Goal: Information Seeking & Learning: Learn about a topic

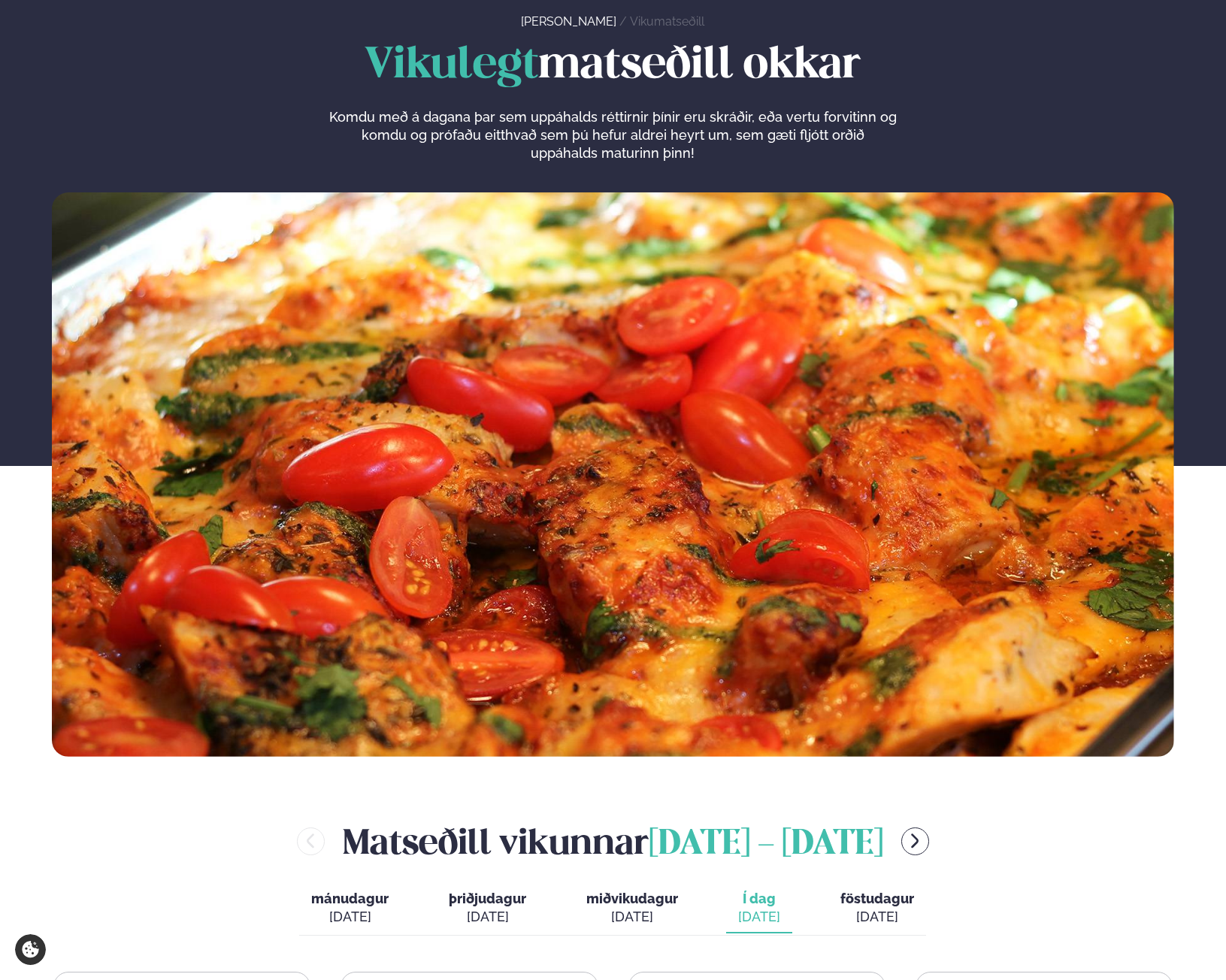
scroll to position [601, 0]
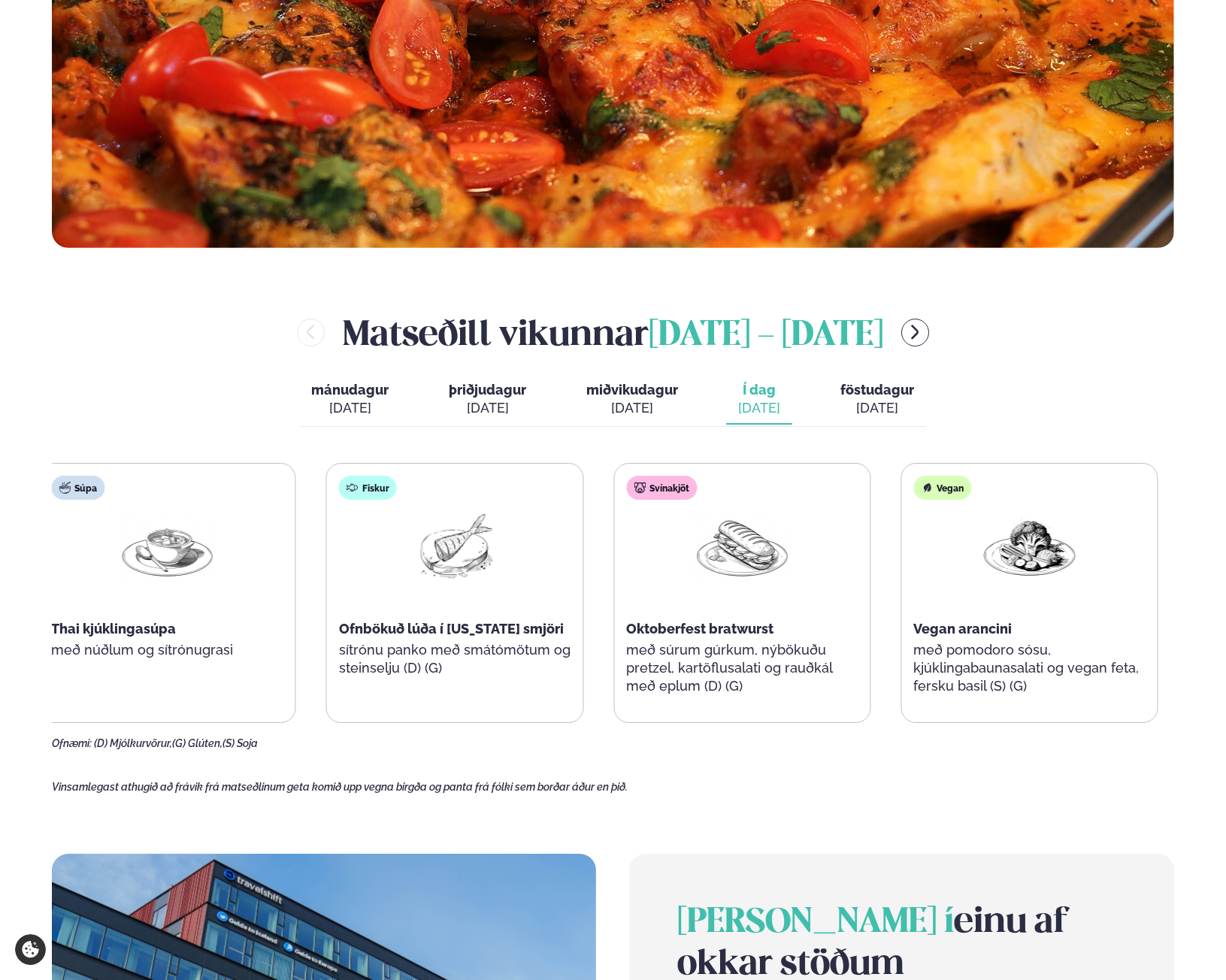
click at [815, 638] on div "Svínakjöt Oktoberfest bratwurst með súrum gúrkum, nýbökuðu pretzel, kartöflusal…" at bounding box center [742, 593] width 256 height 259
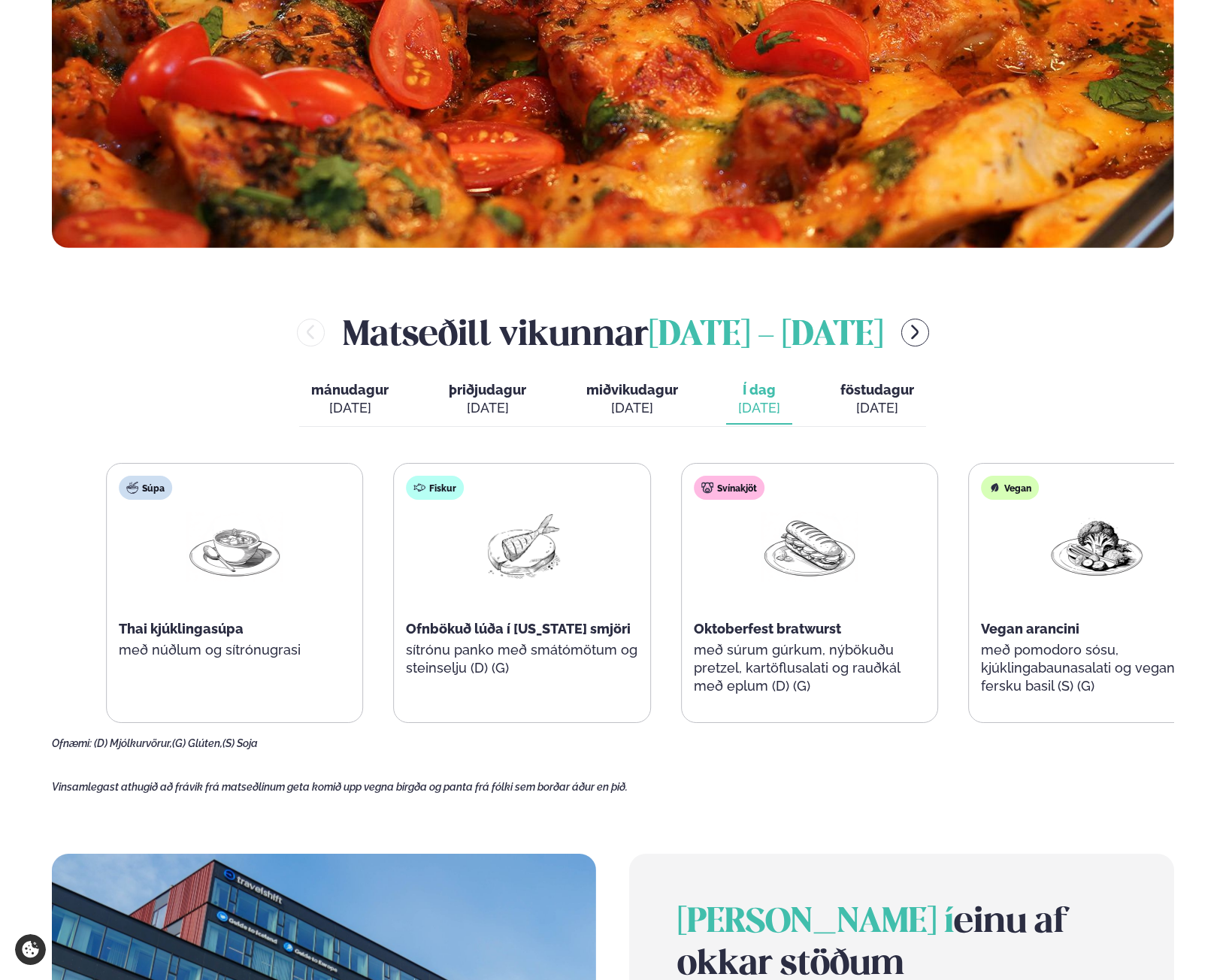
click at [952, 609] on div "Súpa Thai kjúklingasúpa með núðlum og sítrónugrasi Fiskur Ofnbökuð lúða í [US_S…" at bounding box center [666, 593] width 1120 height 260
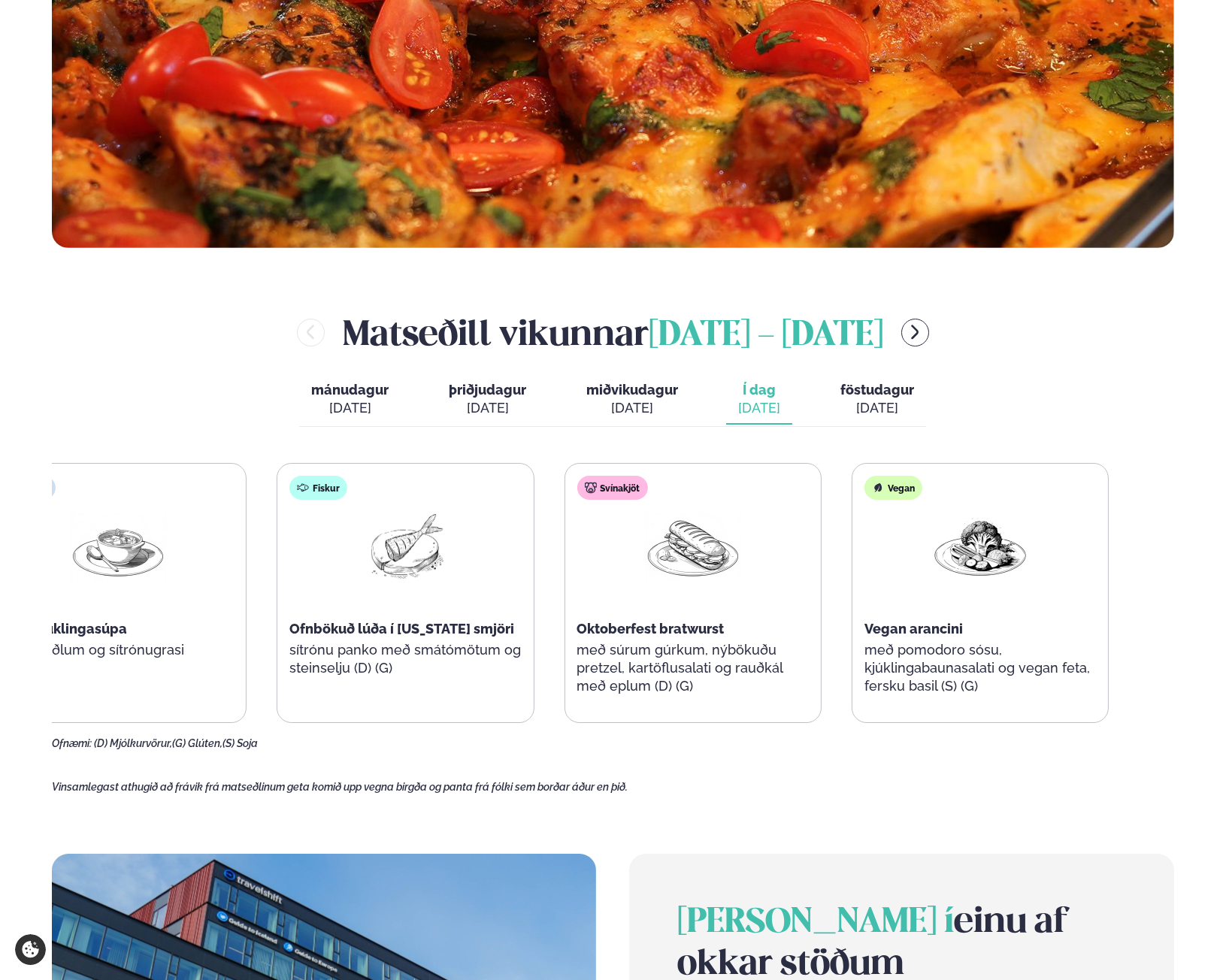
click at [853, 632] on div "Vegan Vegan arancini með pomodoro sósu, kjúklingabaunasalati og vegan feta, fer…" at bounding box center [980, 593] width 256 height 259
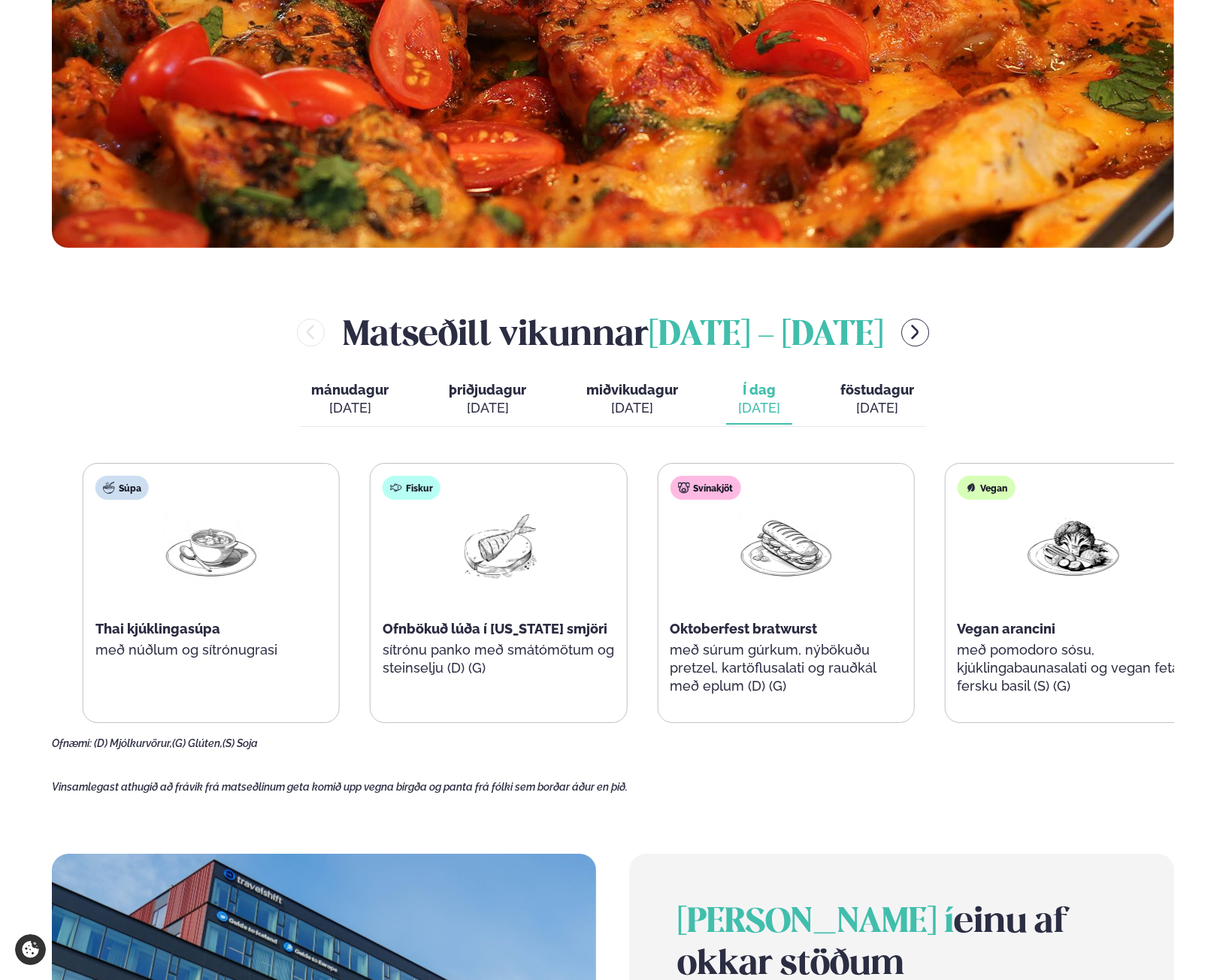
click at [782, 630] on span "Oktoberfest bratwurst" at bounding box center [744, 628] width 148 height 15
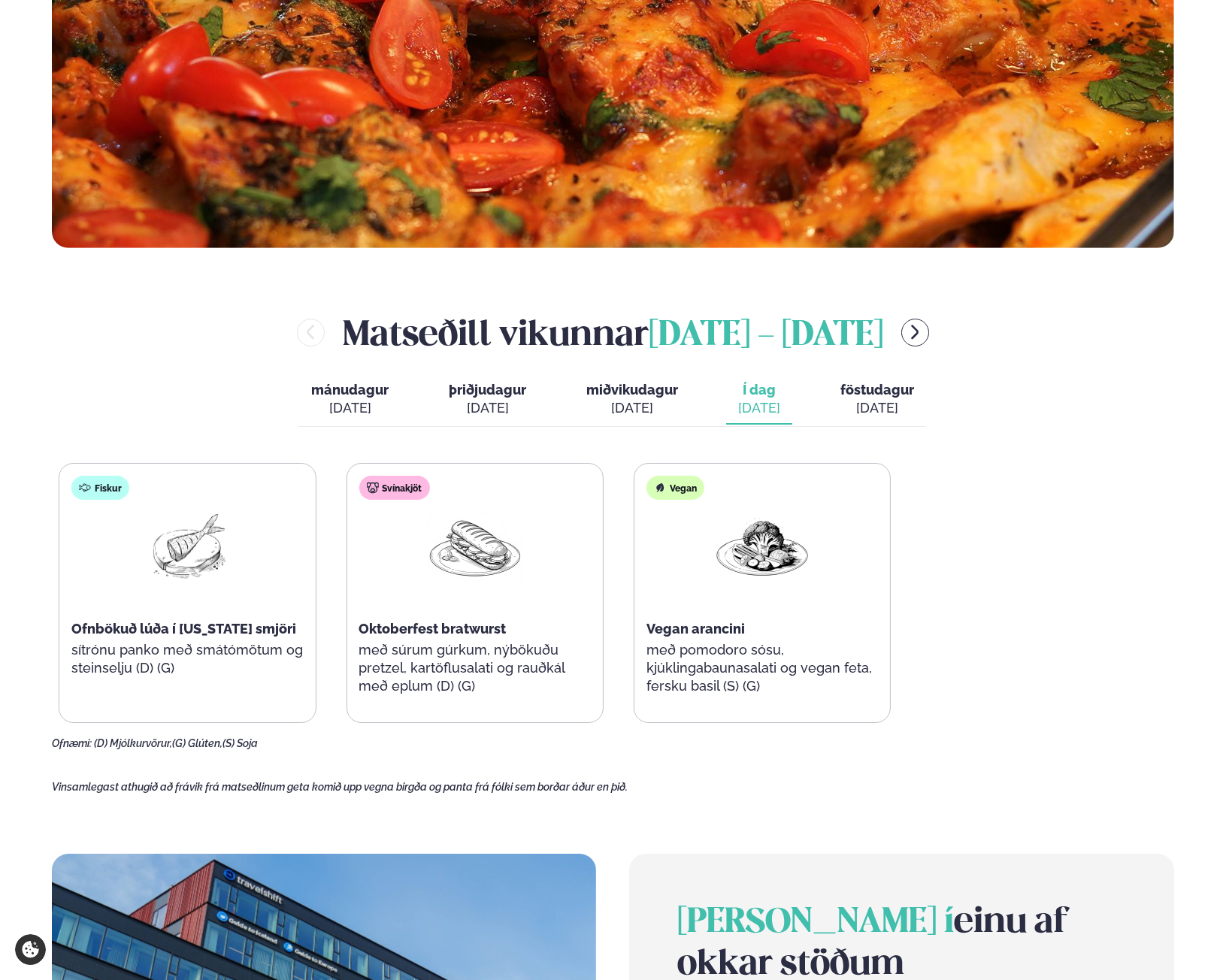
click at [0, 723] on html "About cookies on this site We use cookies to collect and analyse information on…" at bounding box center [613, 699] width 1226 height 2601
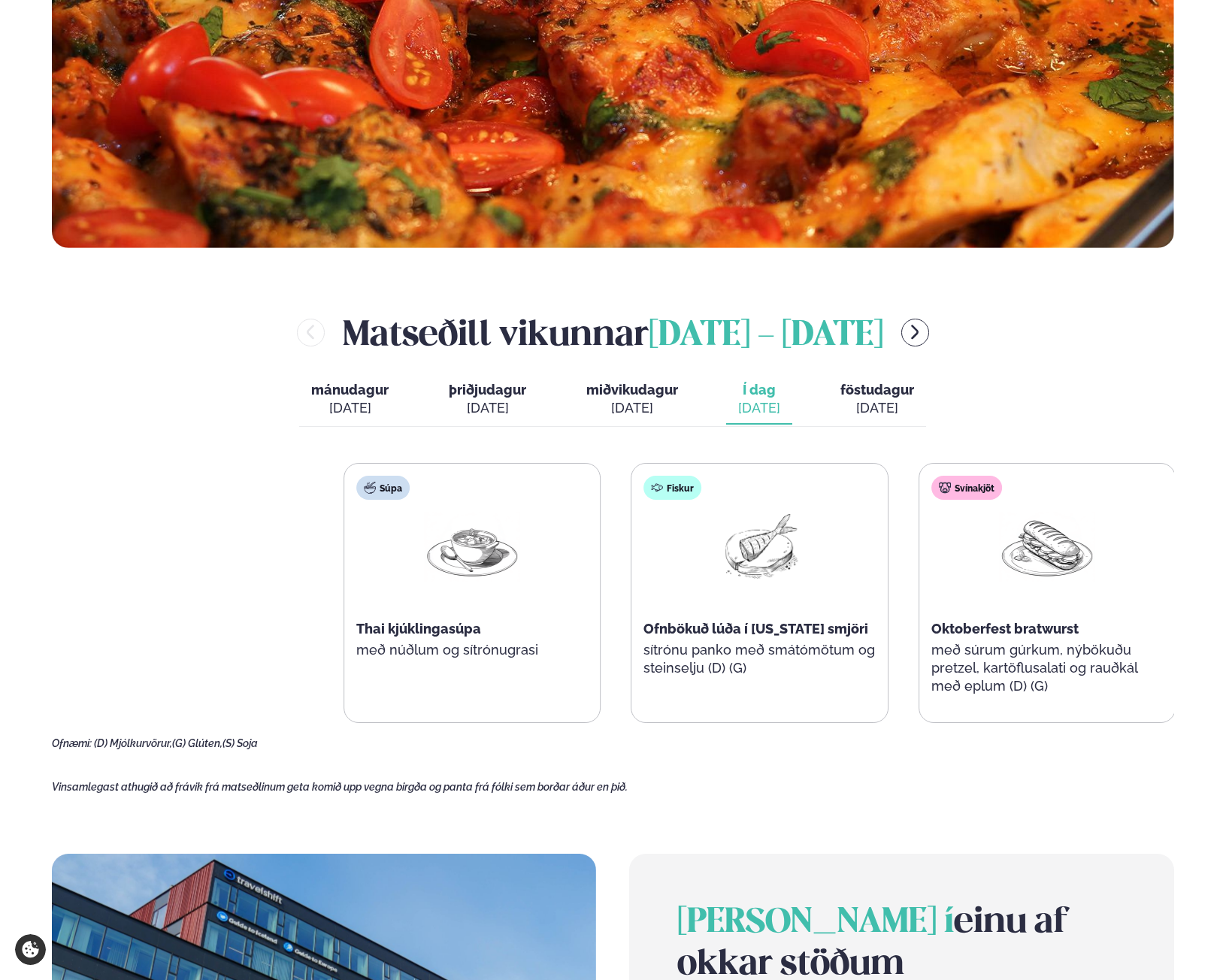
click at [1154, 600] on div "Súpa Thai kjúklingasúpa með núðlum og sítrónugrasi Fiskur Ofnbökuð lúða í [US_S…" at bounding box center [903, 593] width 1120 height 260
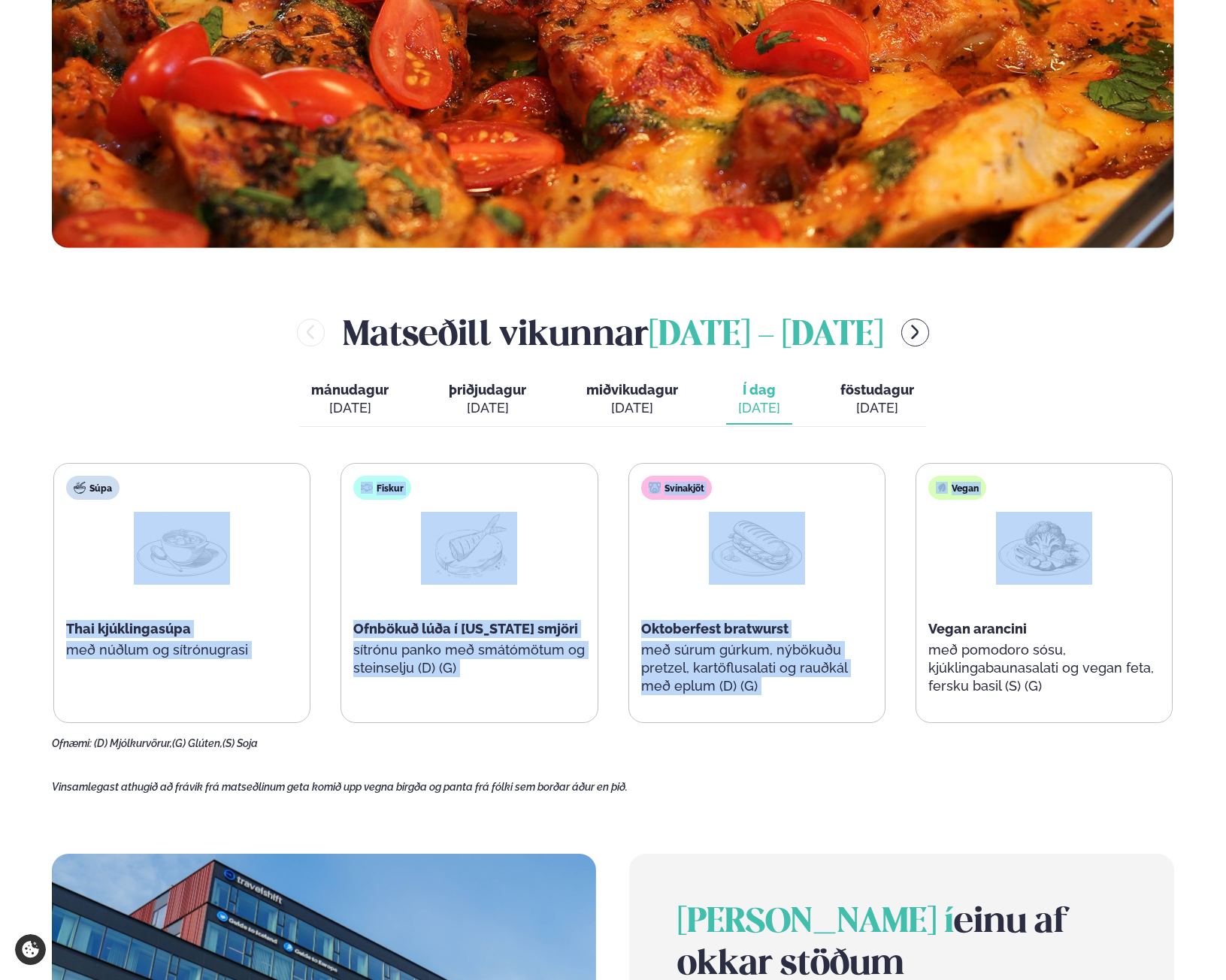
drag, startPoint x: 965, startPoint y: 584, endPoint x: 176, endPoint y: 565, distance: 789.2
click at [176, 565] on main "[PERSON_NAME] / Vikumatseðill Vikulegt matseðill okkar Komdu með á dagana þar s…" at bounding box center [613, 547] width 1213 height 2297
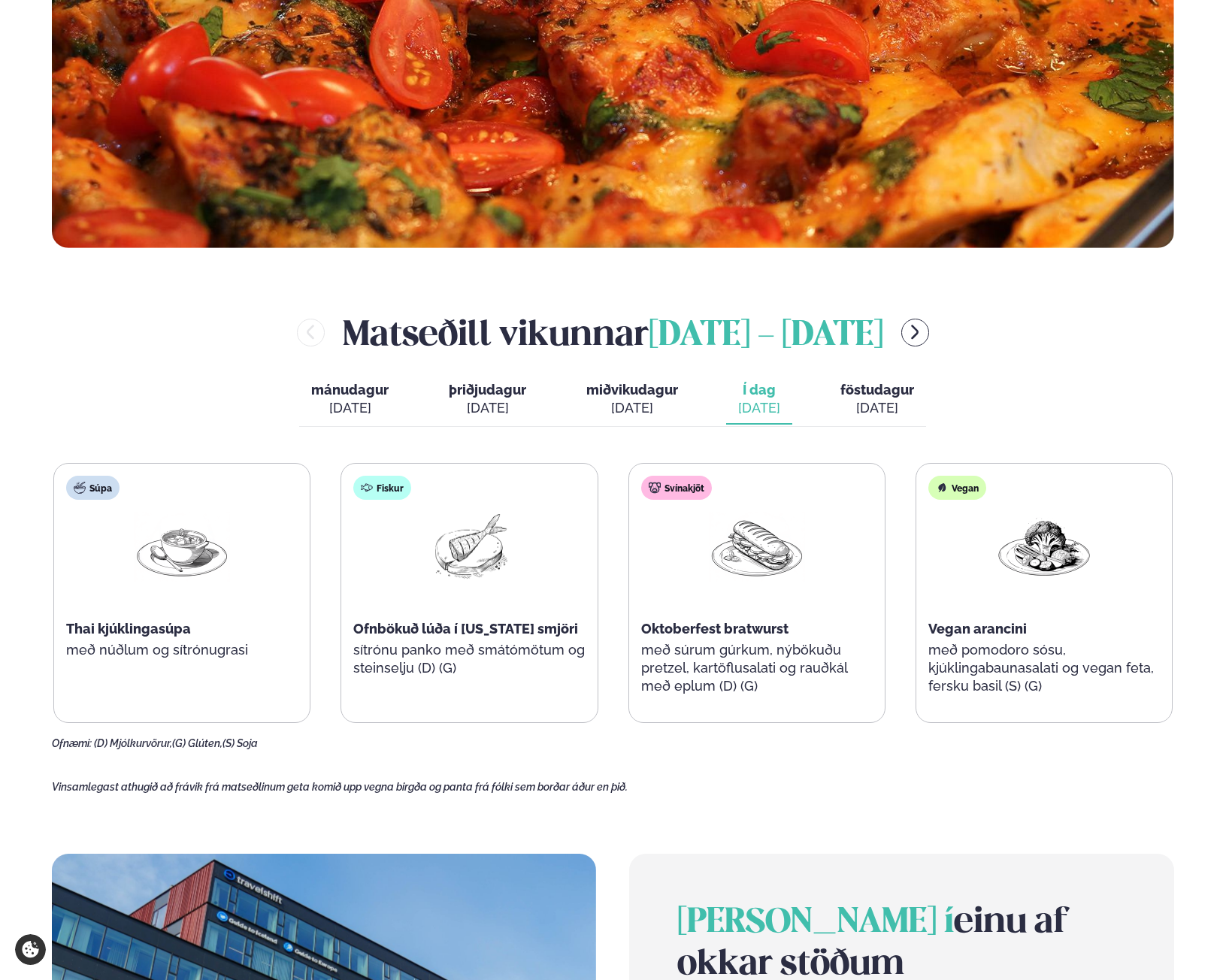
click at [881, 797] on main "[PERSON_NAME] / Vikumatseðill Vikulegt matseðill okkar Komdu með á dagana þar s…" at bounding box center [613, 547] width 1213 height 2297
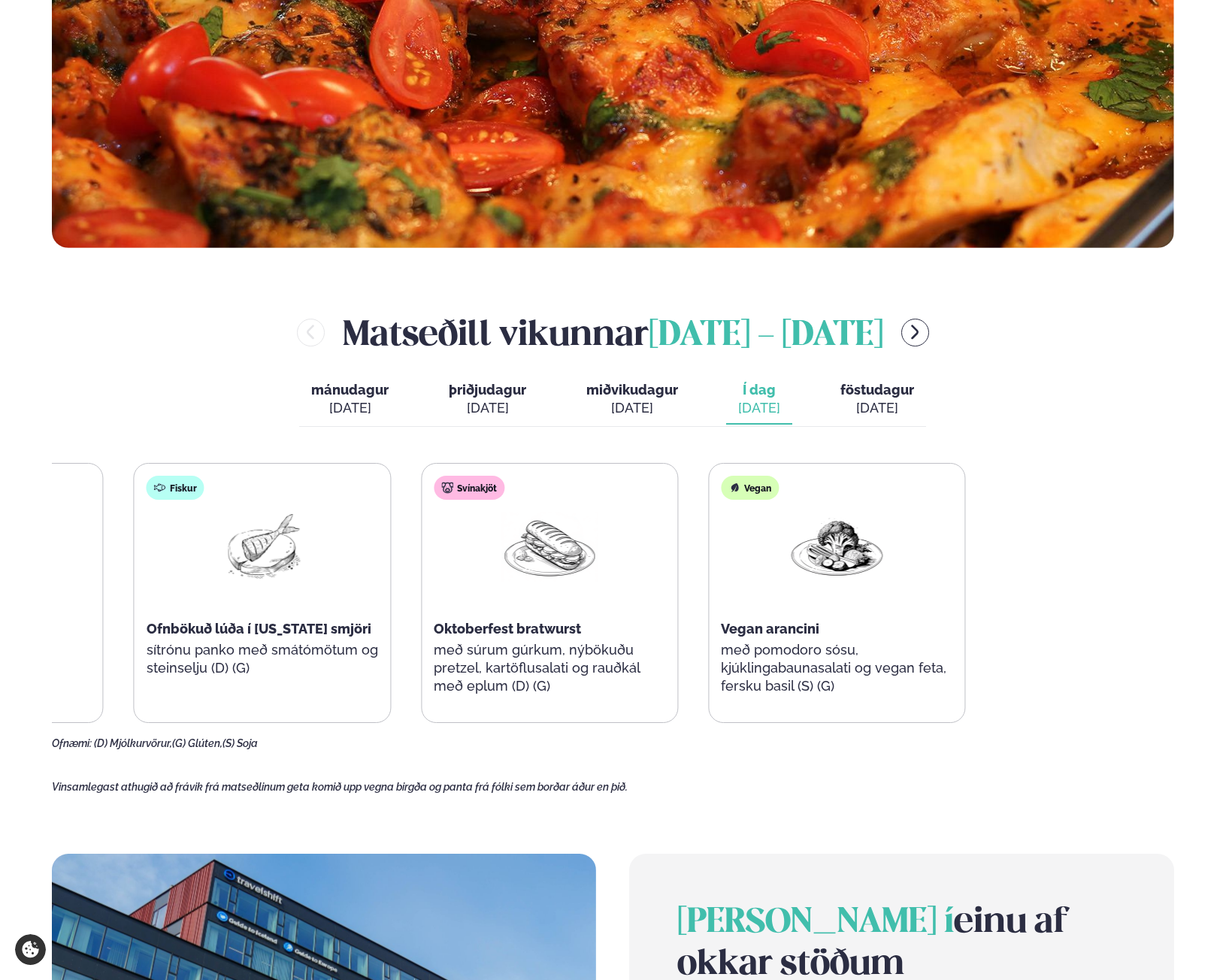
click at [314, 643] on div "Súpa Thai kjúklingasúpa með núðlum og sítrónugrasi Fiskur Ofnbökuð lúða í [US_S…" at bounding box center [406, 593] width 1120 height 260
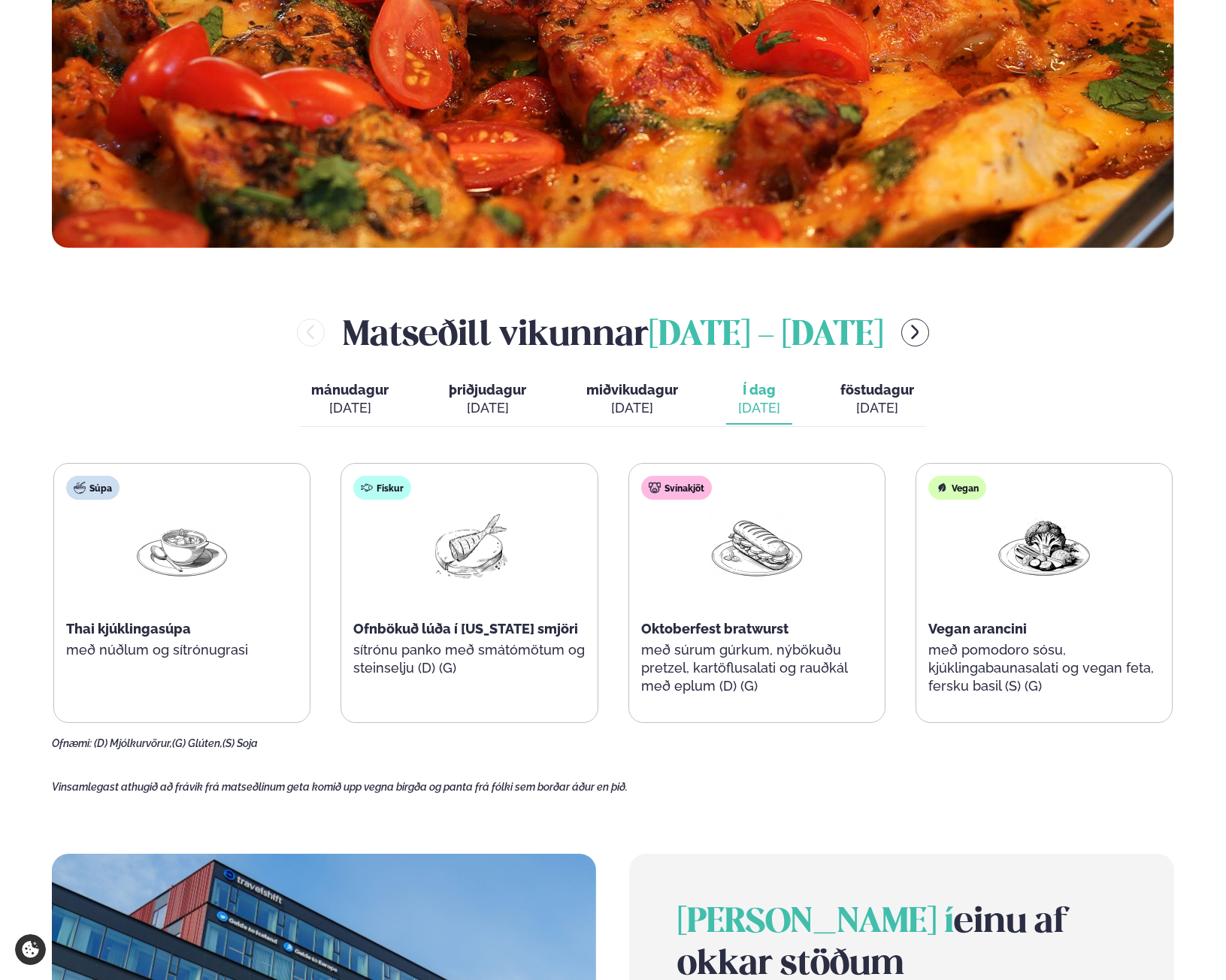
click at [671, 775] on main "[PERSON_NAME] / Vikumatseðill Vikulegt matseðill okkar Komdu með á dagana þar s…" at bounding box center [613, 547] width 1213 height 2297
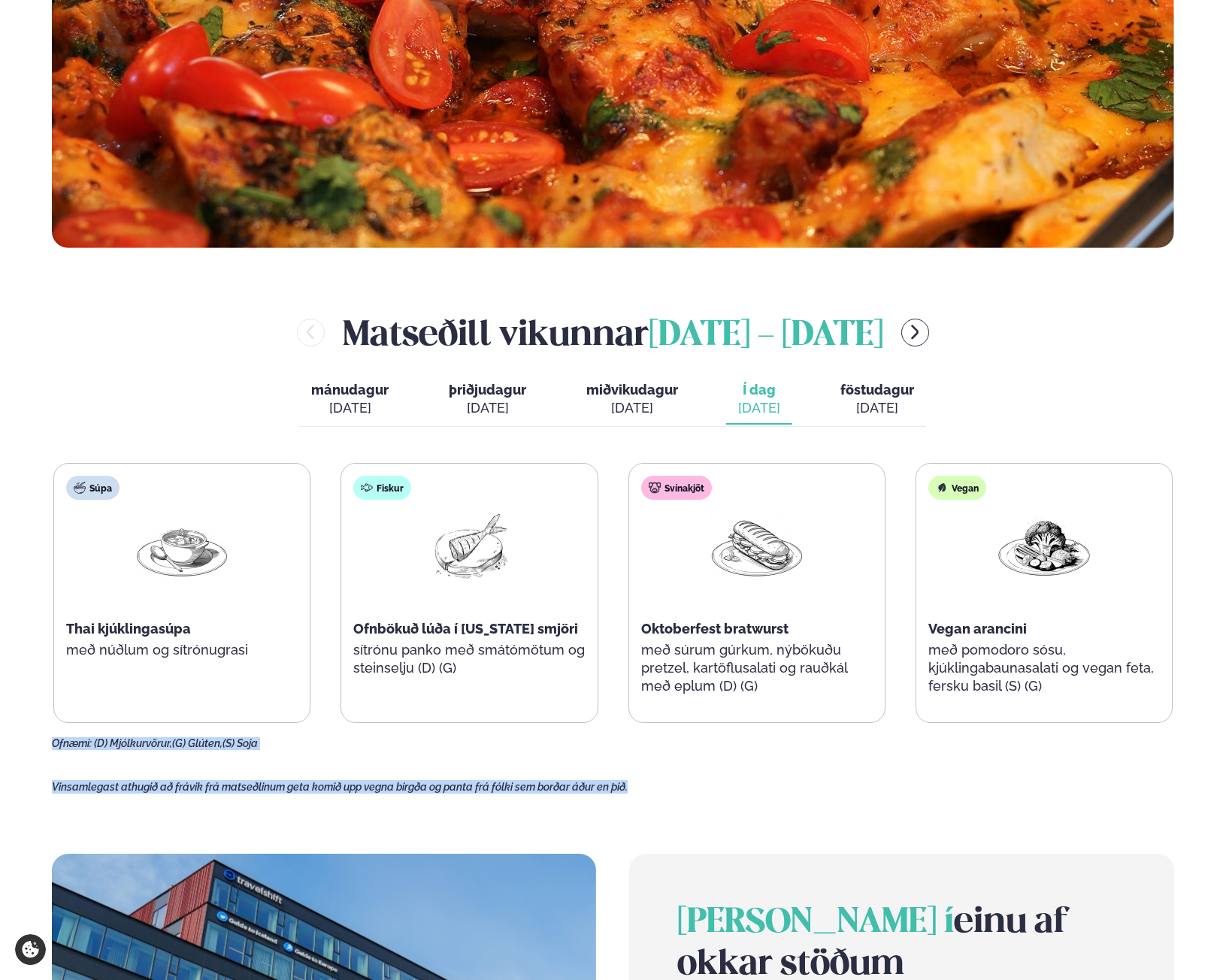
drag, startPoint x: 652, startPoint y: 787, endPoint x: 6, endPoint y: 742, distance: 647.6
click at [6, 742] on div "Þjónusta Hádegismatur fyrir fyrirtæki Fyrirtækja veitingar Einkapartý Matseðill…" at bounding box center [613, 699] width 1226 height 2601
click at [40, 741] on main "[PERSON_NAME] / Vikumatseðill Vikulegt matseðill okkar Komdu með á dagana þar s…" at bounding box center [613, 547] width 1213 height 2297
drag, startPoint x: 49, startPoint y: 739, endPoint x: 645, endPoint y: 791, distance: 598.3
click at [645, 791] on main "[PERSON_NAME] / Vikumatseðill Vikulegt matseðill okkar Komdu með á dagana þar s…" at bounding box center [613, 547] width 1213 height 2297
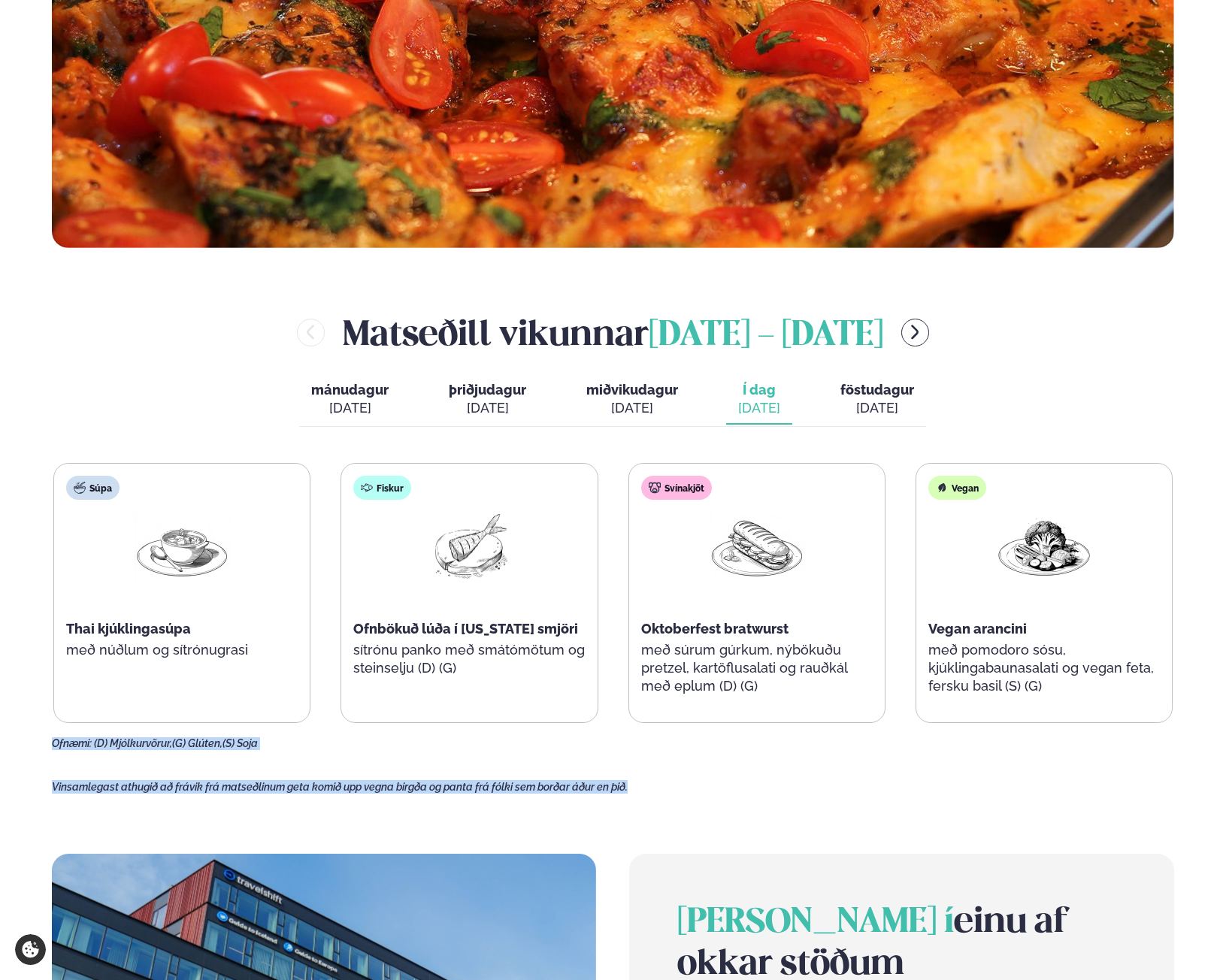
click at [645, 791] on p "Vinsamlegast athugið að frávik frá matseðlinum geta komið upp vegna birgða og p…" at bounding box center [613, 787] width 1122 height 14
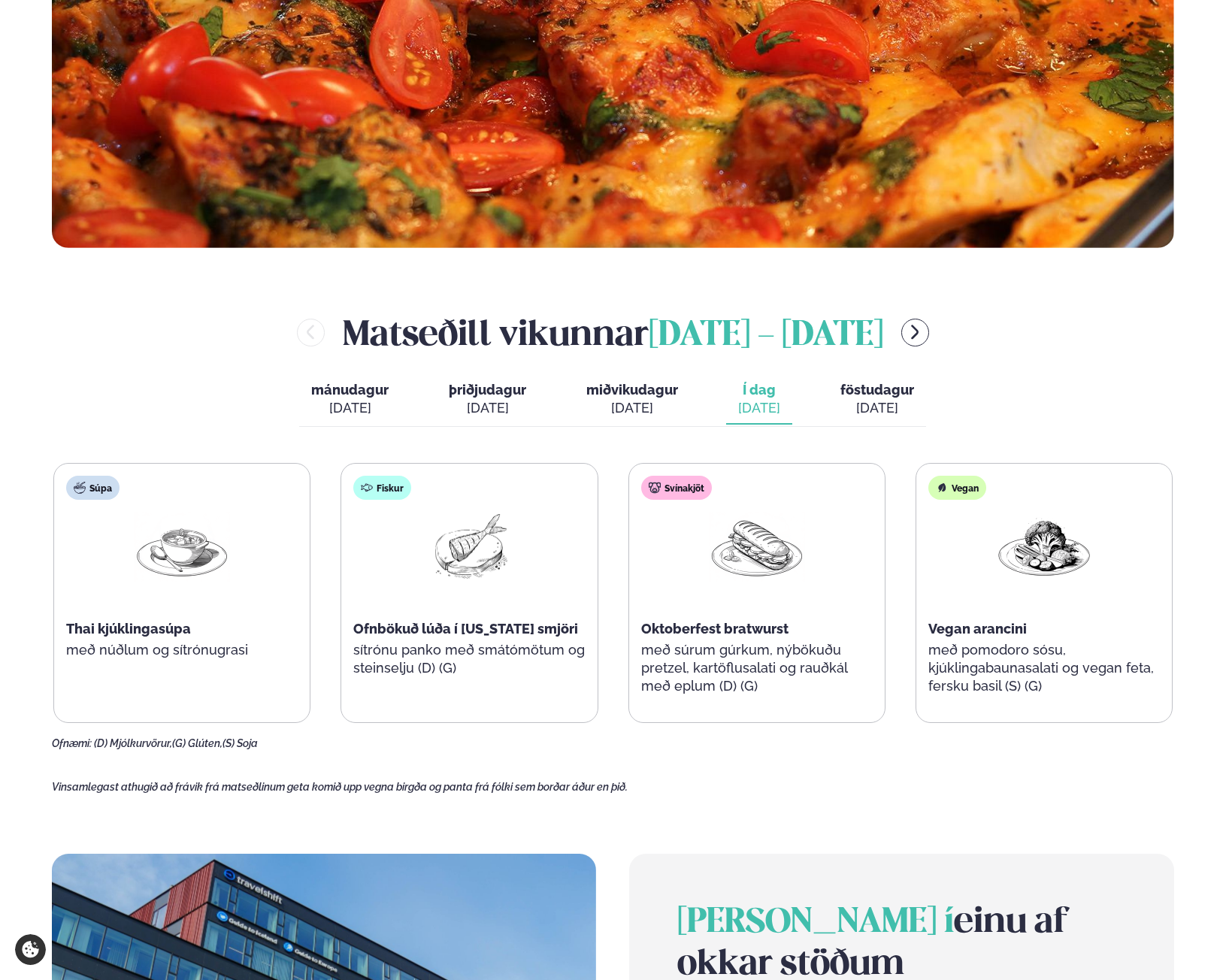
click at [876, 393] on span "föstudagur" at bounding box center [877, 389] width 74 height 15
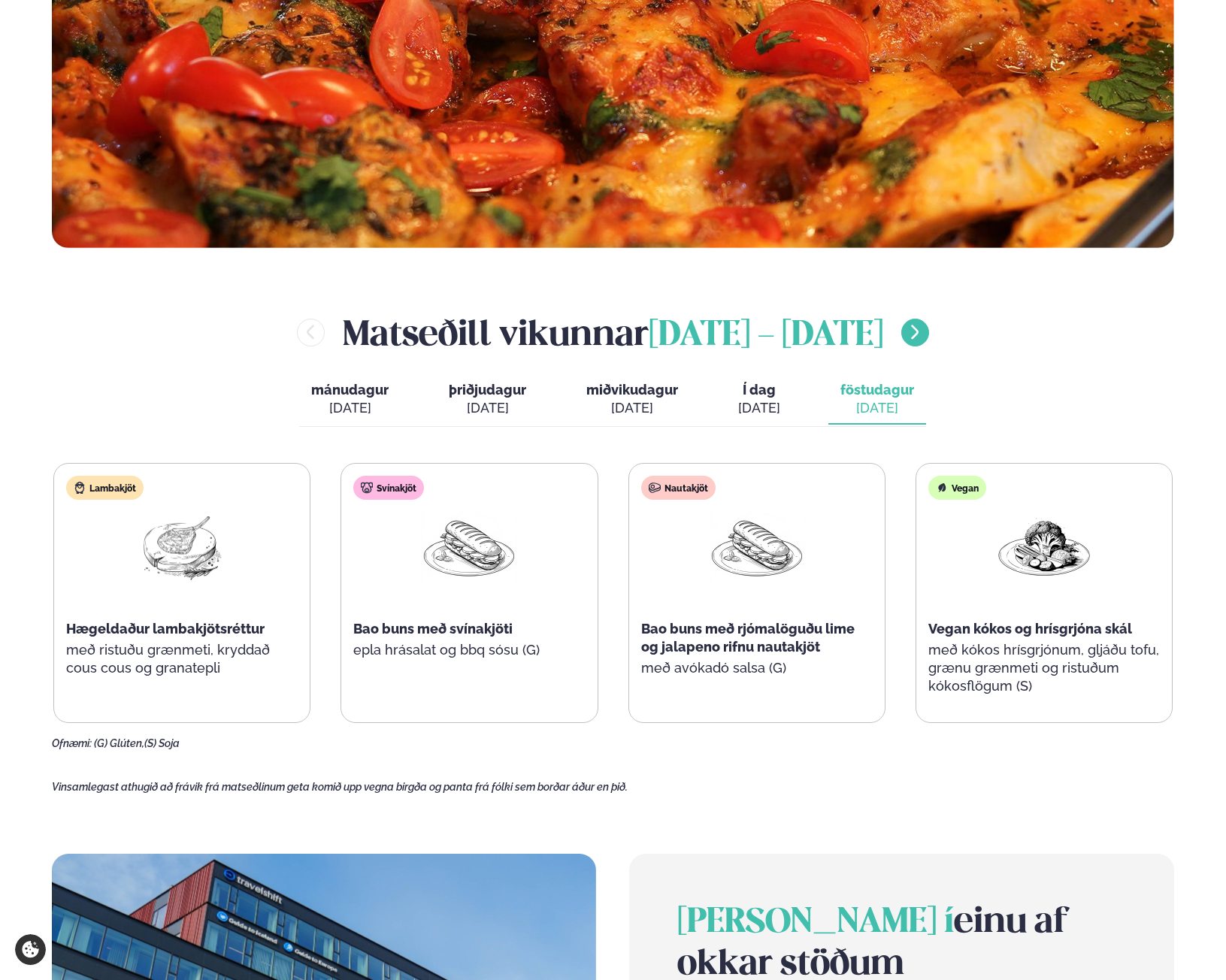
click at [924, 325] on icon "menu-btn-right" at bounding box center [915, 332] width 18 height 18
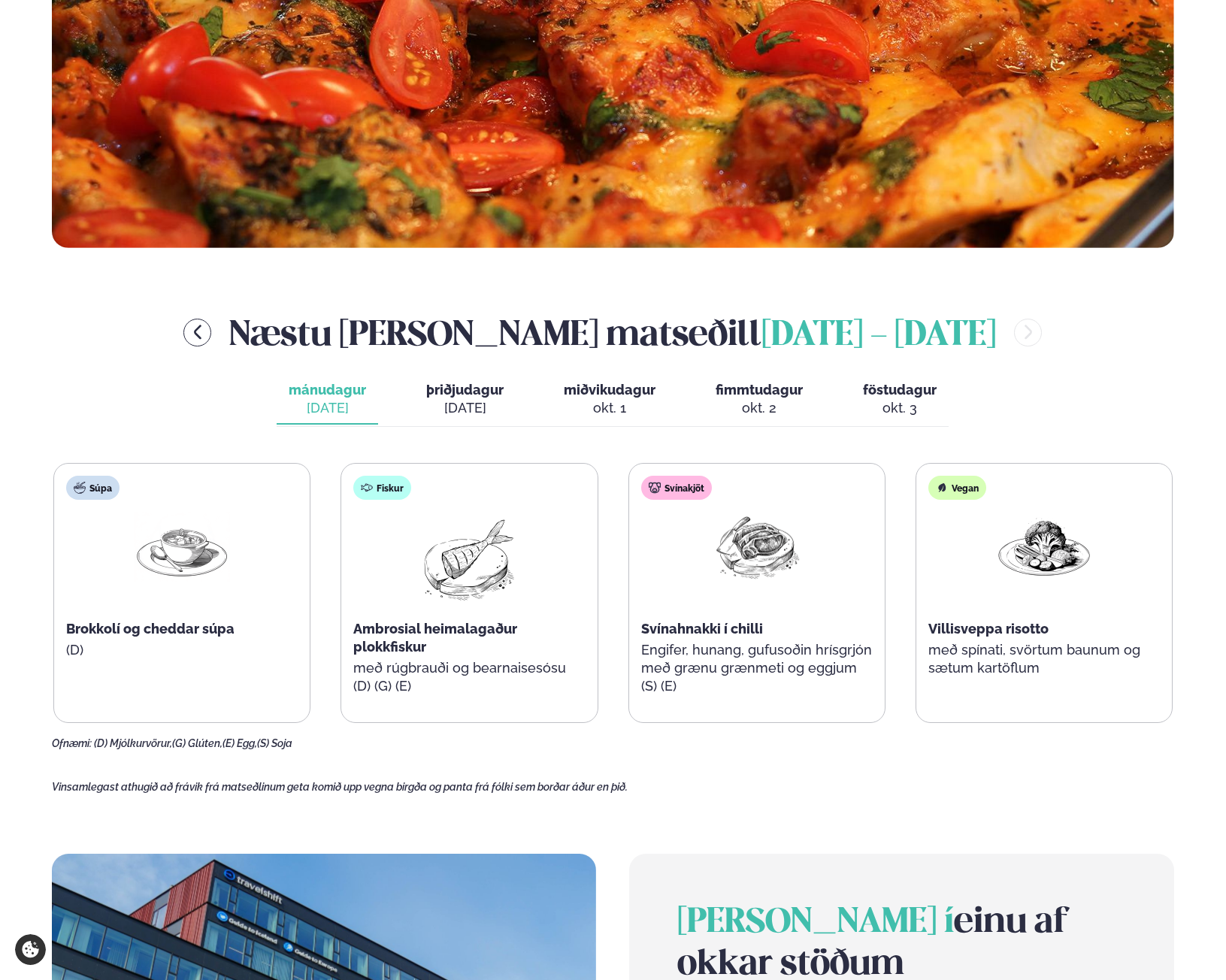
click at [475, 394] on span "þriðjudagur" at bounding box center [464, 389] width 77 height 15
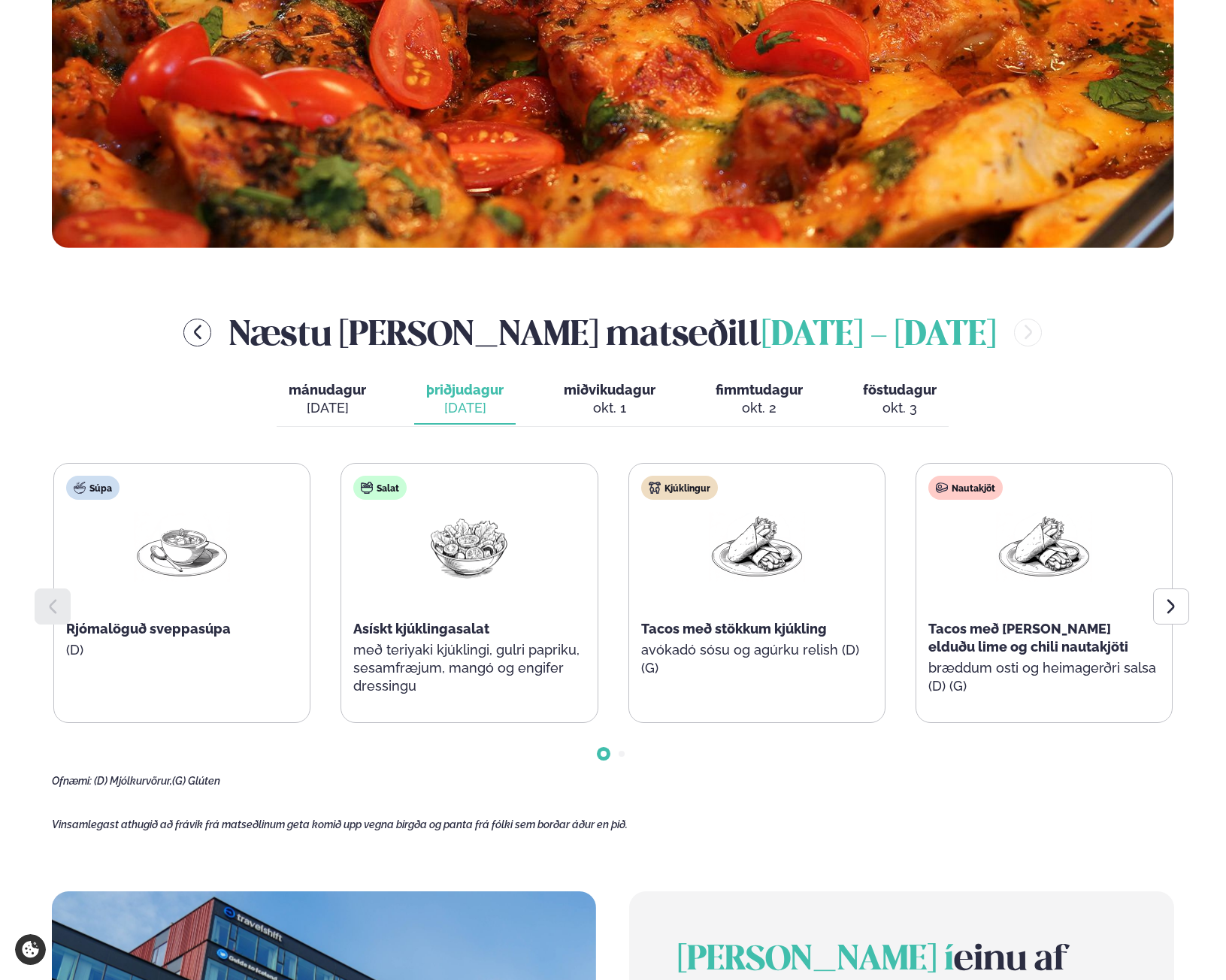
click at [556, 402] on button "miðvikudagur mið. [DATE]" at bounding box center [609, 399] width 116 height 49
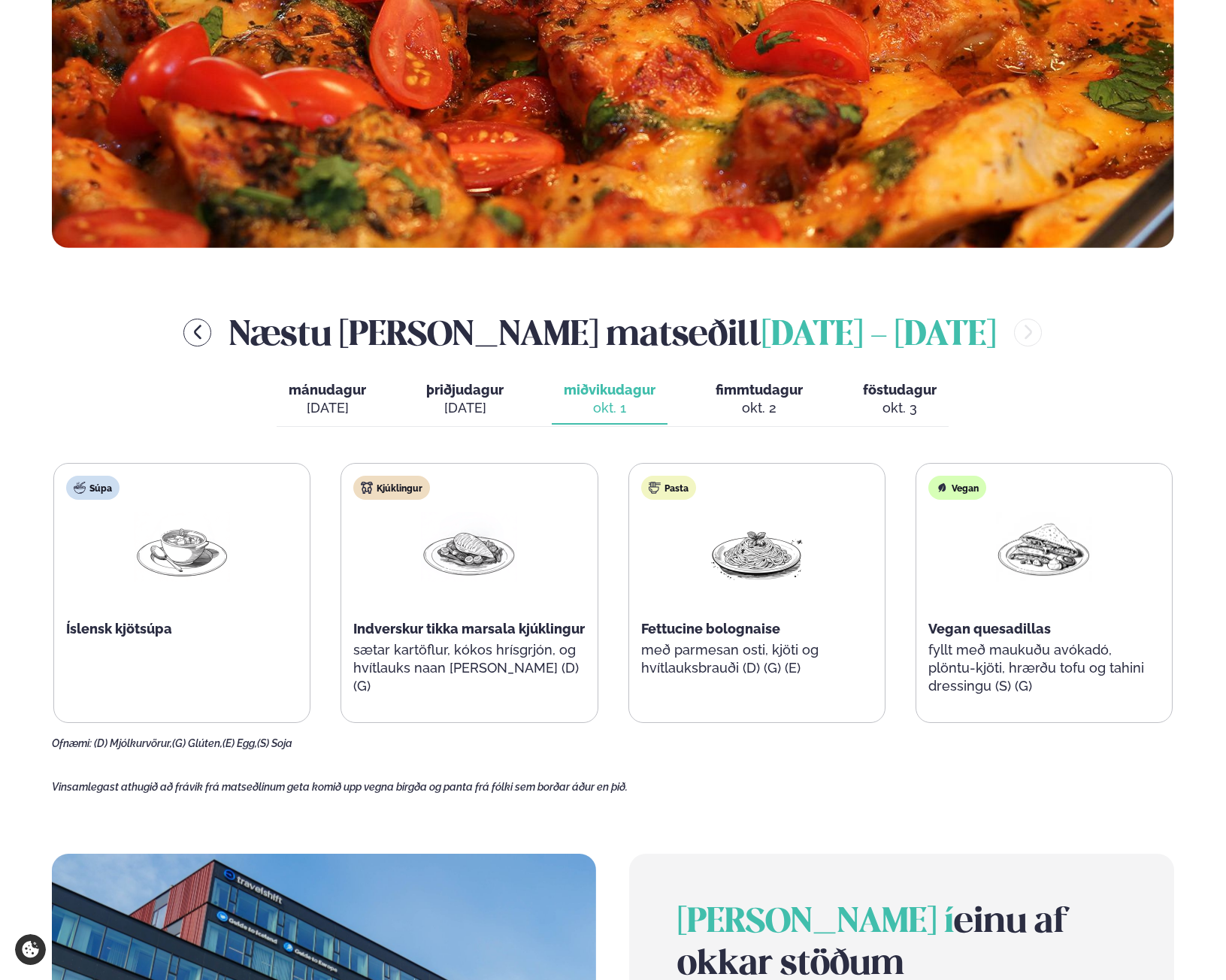
click at [661, 405] on button "miðvikudagur mið. [DATE]" at bounding box center [609, 399] width 116 height 49
click at [758, 409] on div "okt. 2" at bounding box center [759, 408] width 87 height 18
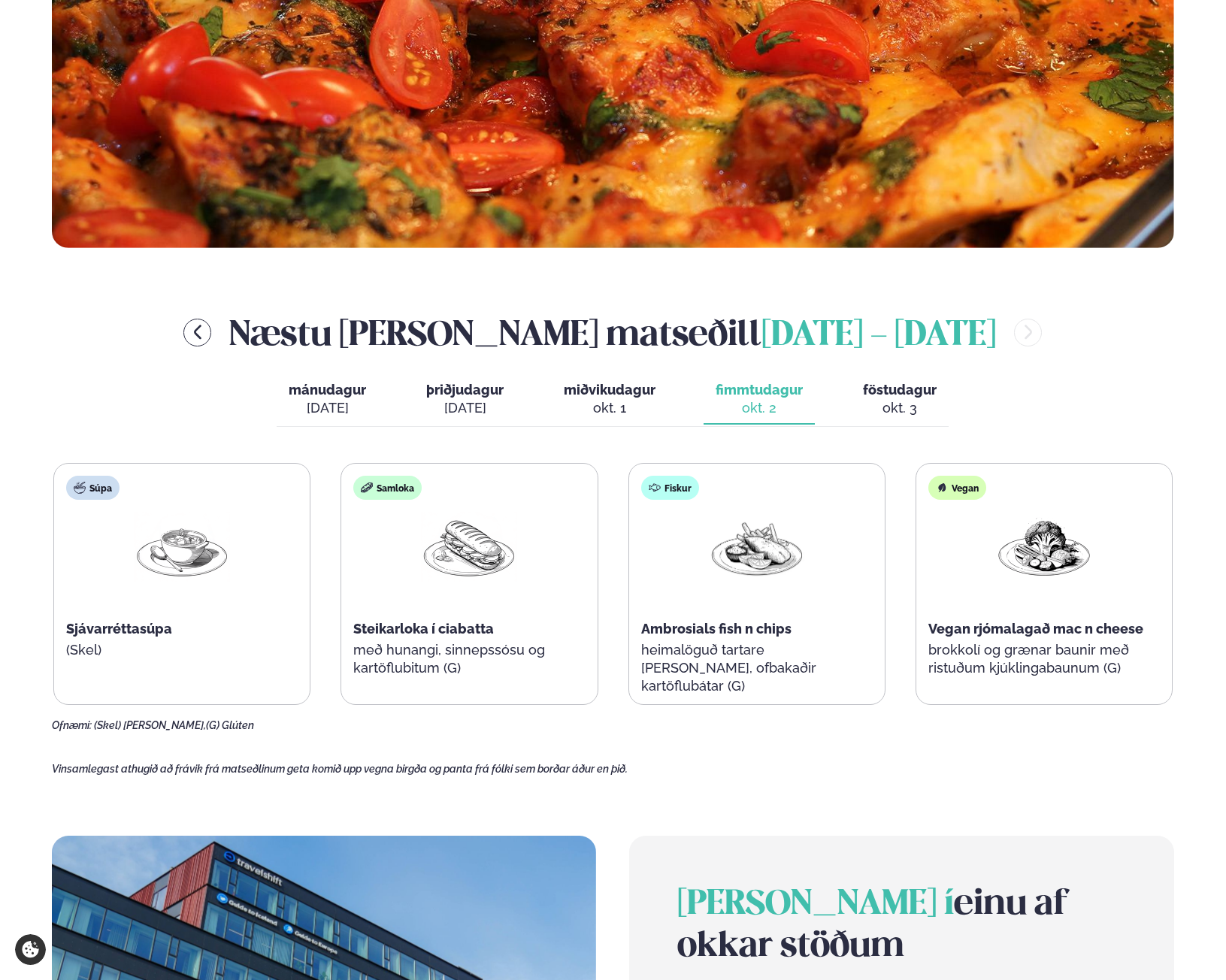
click at [880, 415] on div "okt. 3" at bounding box center [900, 408] width 74 height 18
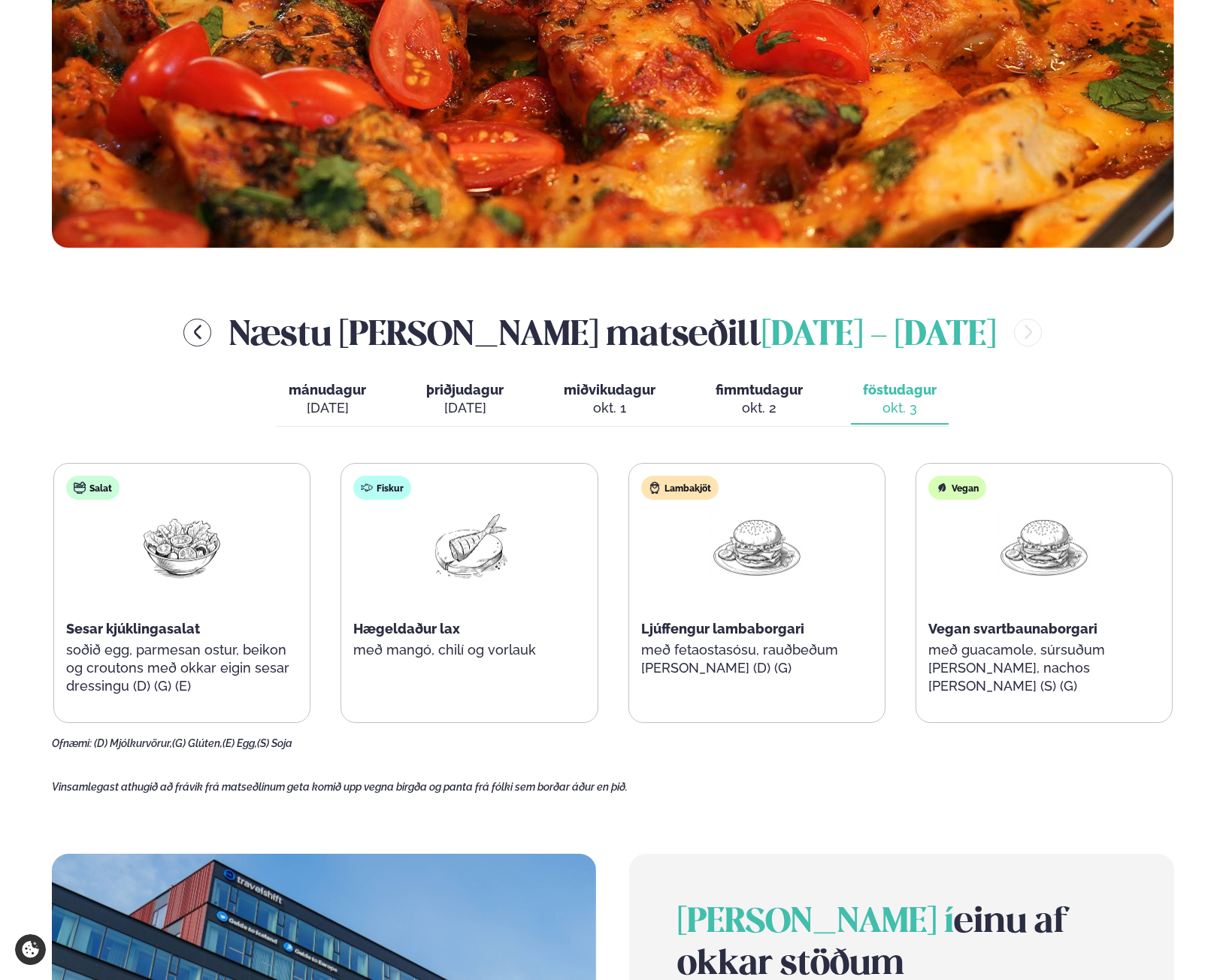
click at [1033, 432] on div "Næstu [PERSON_NAME] [DATE] - [DATE] [PERSON_NAME]. [DATE] þriðjudagur þri. [DAT…" at bounding box center [613, 529] width 1122 height 442
click at [200, 325] on icon "menu-btn-left" at bounding box center [198, 332] width 18 height 18
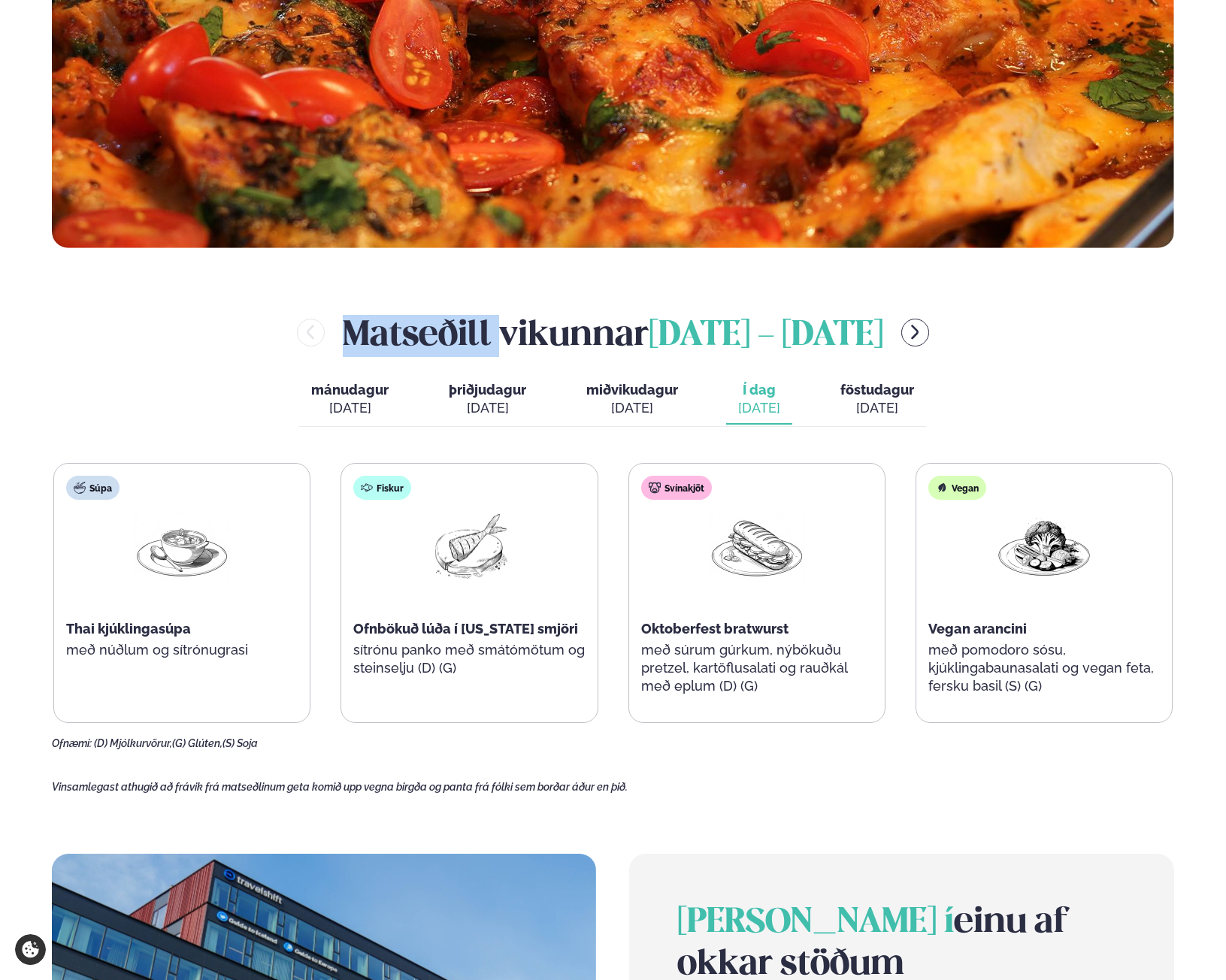
click at [200, 325] on div "[PERSON_NAME] [DATE] - [DATE]" at bounding box center [613, 333] width 1122 height 49
click at [252, 369] on div "[PERSON_NAME] [DATE] - [DATE] [PERSON_NAME]. [DATE] þriðjudagur þri. [DATE] mið…" at bounding box center [613, 529] width 1122 height 442
drag, startPoint x: 785, startPoint y: 416, endPoint x: 780, endPoint y: 405, distance: 12.1
click at [785, 418] on button "Í dag Í d. [DATE]" at bounding box center [759, 399] width 67 height 49
click at [730, 290] on main "[PERSON_NAME] / Vikumatseðill Vikulegt matseðill okkar Komdu með á dagana þar s…" at bounding box center [613, 547] width 1213 height 2297
